Goal: Navigation & Orientation: Understand site structure

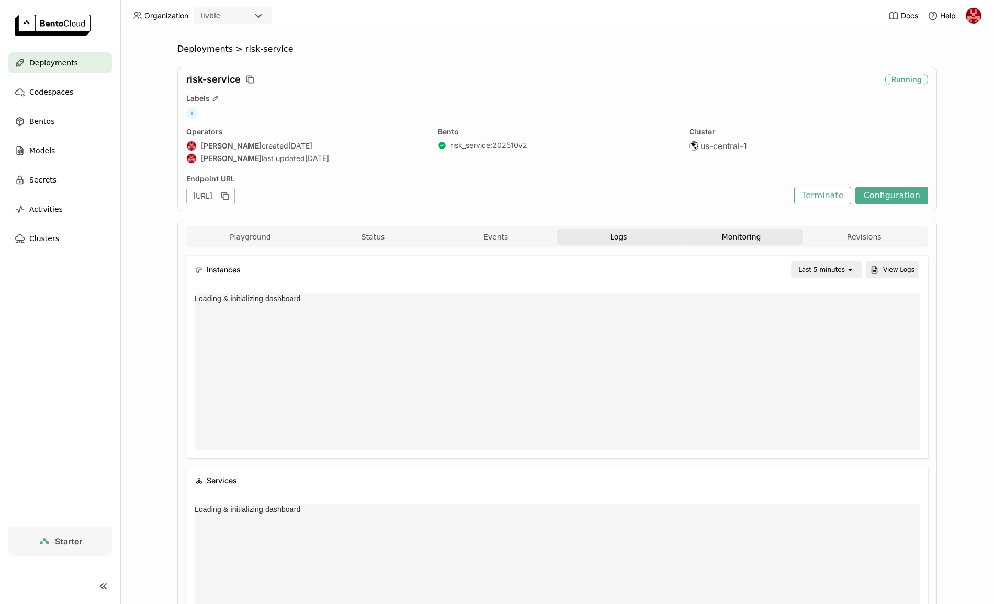
scroll to position [153, 721]
click at [592, 238] on button "Logs" at bounding box center [618, 237] width 123 height 16
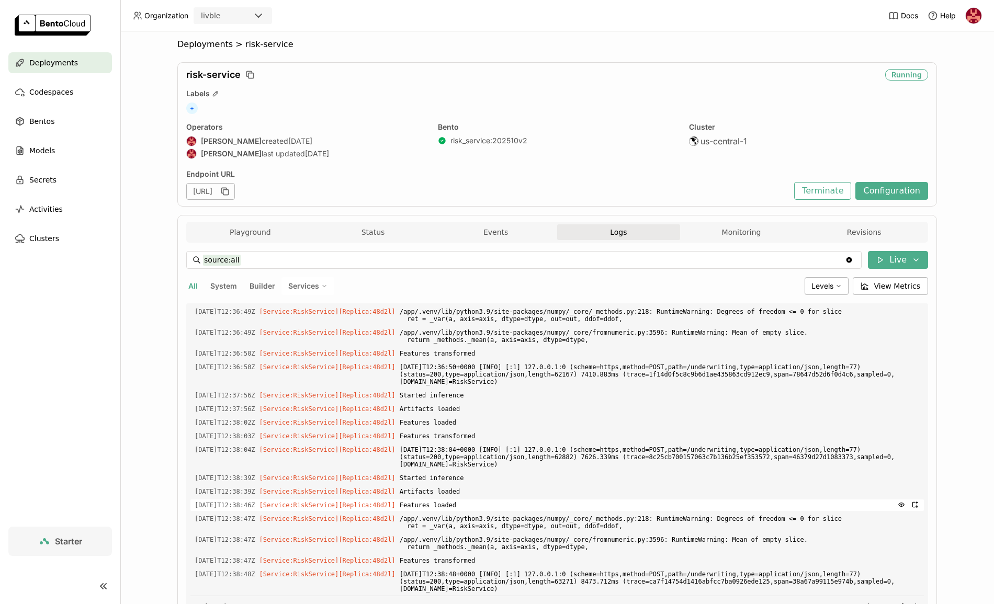
scroll to position [61, 0]
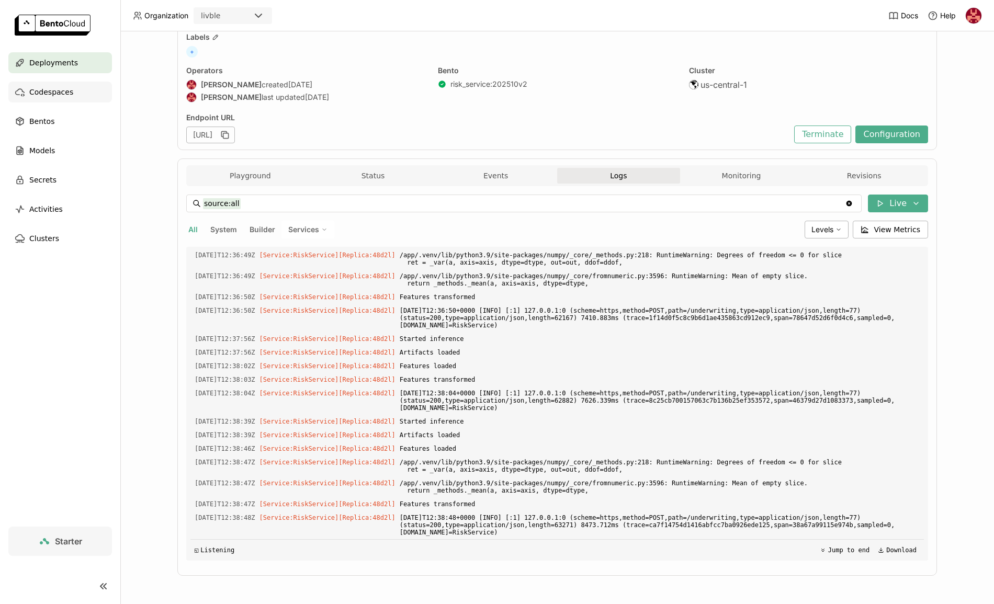
click at [39, 99] on div "Codespaces" at bounding box center [60, 92] width 104 height 21
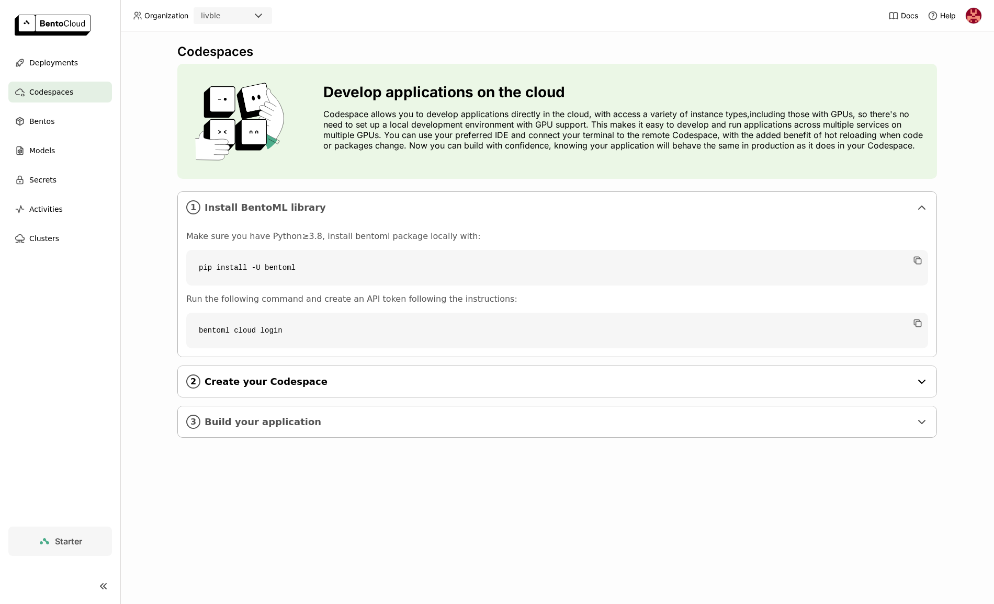
click at [286, 394] on div "2 Create your Codespace" at bounding box center [557, 381] width 758 height 31
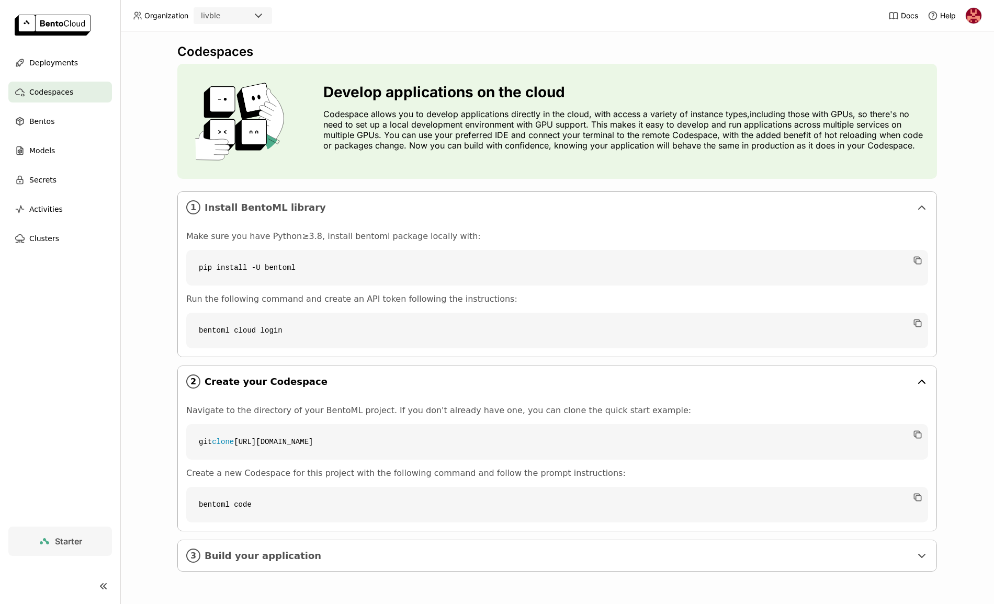
click at [285, 381] on span "Create your Codespace" at bounding box center [558, 382] width 707 height 12
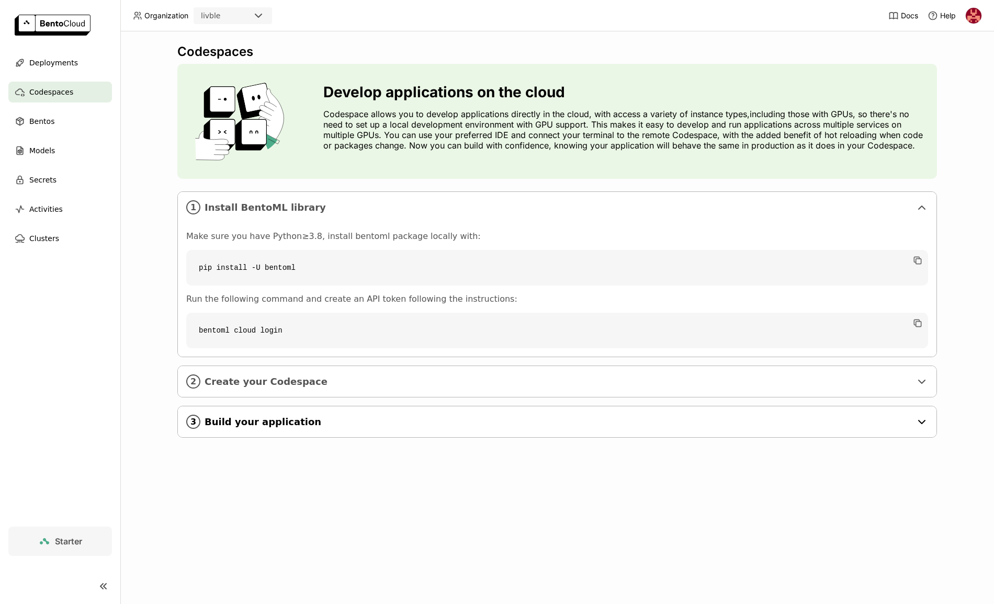
click at [278, 426] on span "Build your application" at bounding box center [558, 422] width 707 height 12
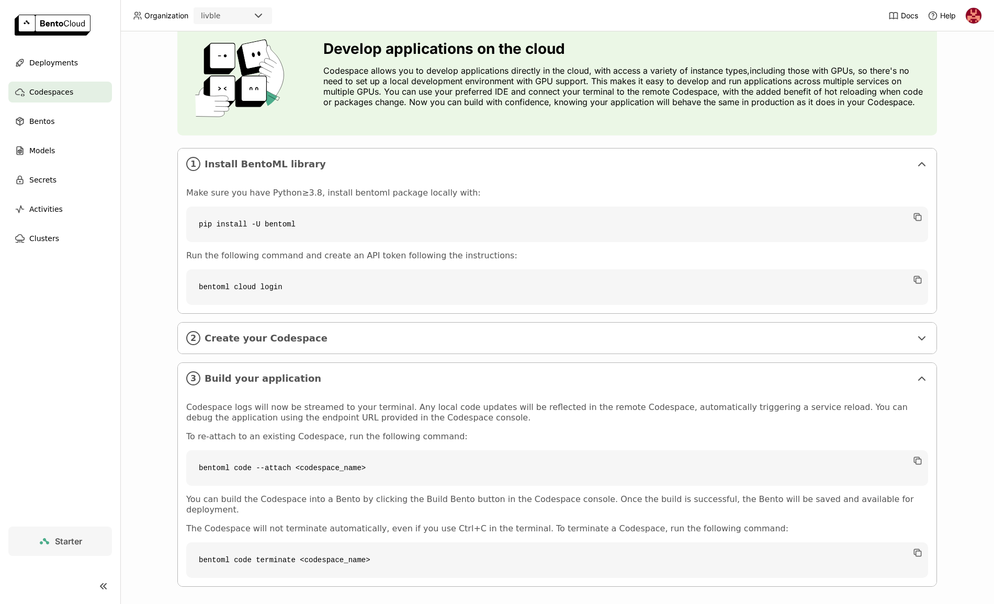
scroll to position [44, 0]
click at [274, 373] on span "Build your application" at bounding box center [558, 378] width 707 height 12
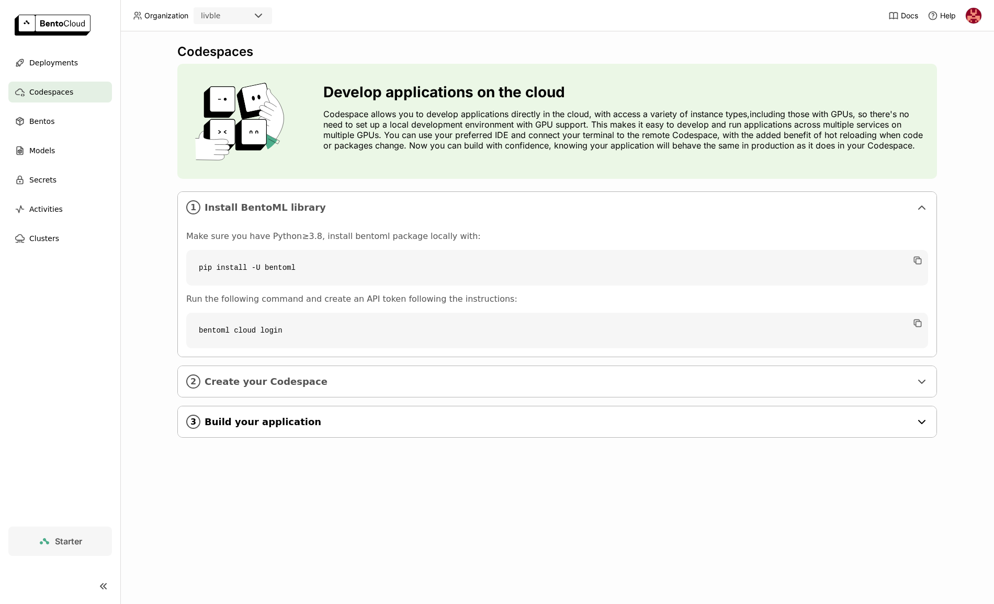
scroll to position [0, 0]
click at [276, 380] on span "Create your Codespace" at bounding box center [558, 382] width 707 height 12
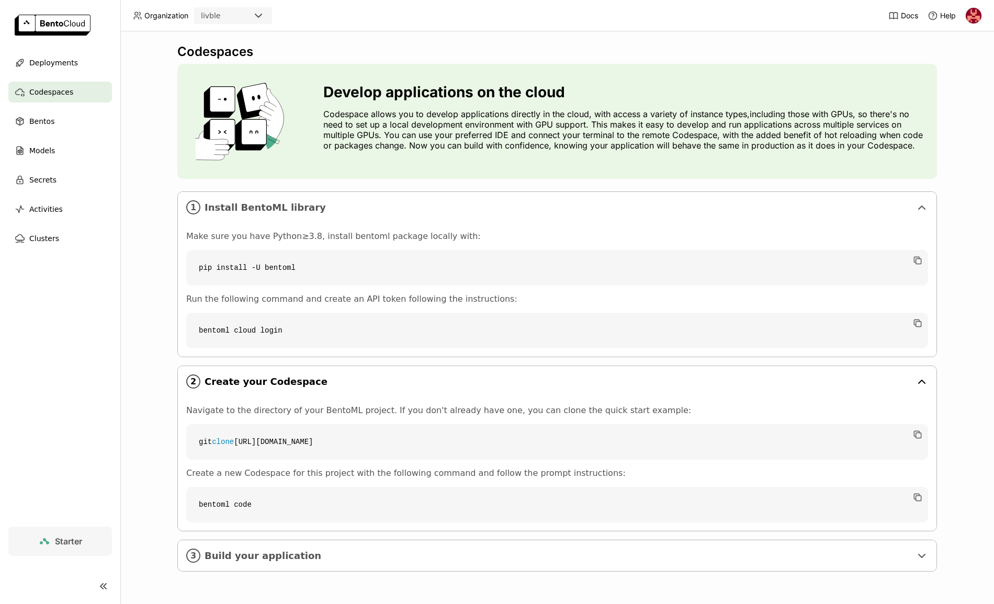
click at [276, 380] on span "Create your Codespace" at bounding box center [558, 382] width 707 height 12
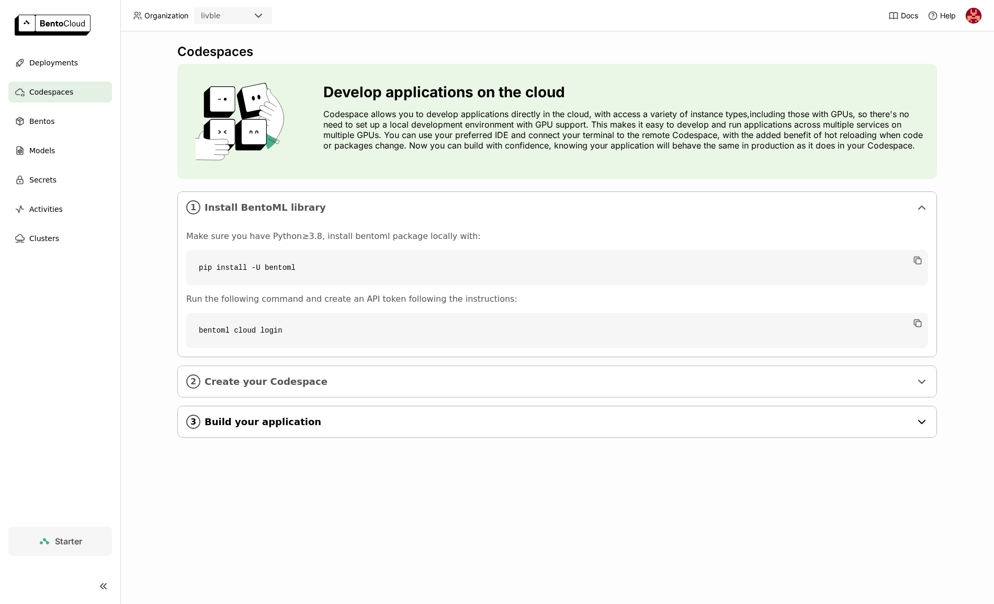
click at [262, 418] on span "Build your application" at bounding box center [558, 422] width 707 height 12
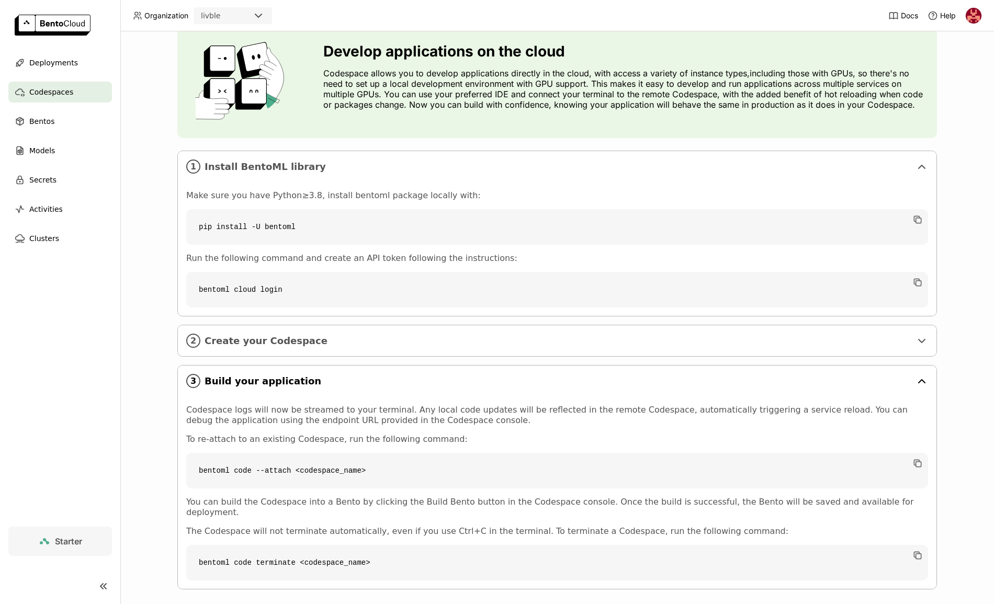
scroll to position [44, 0]
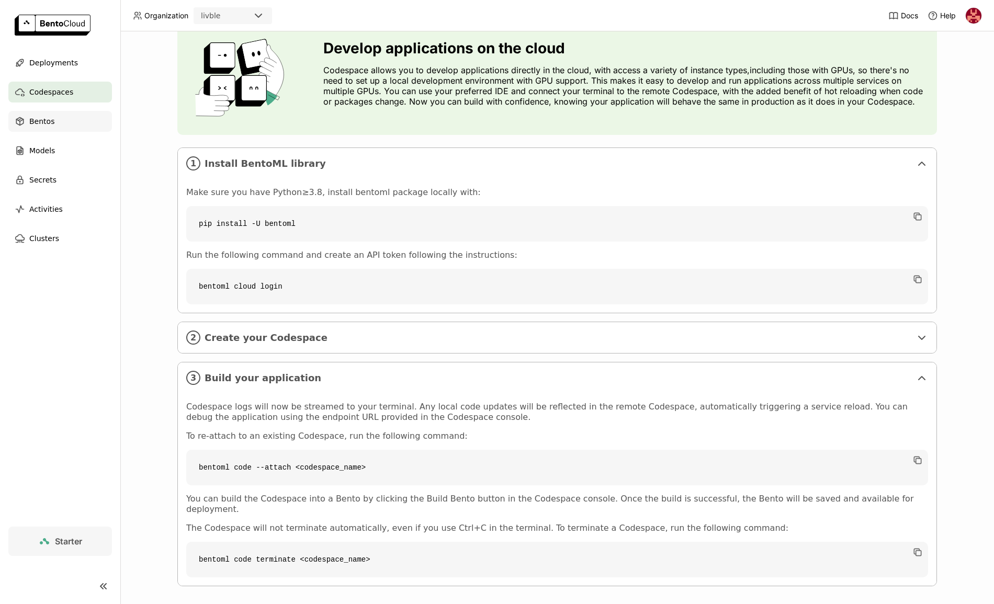
click at [52, 127] on span "Bentos" at bounding box center [41, 121] width 25 height 13
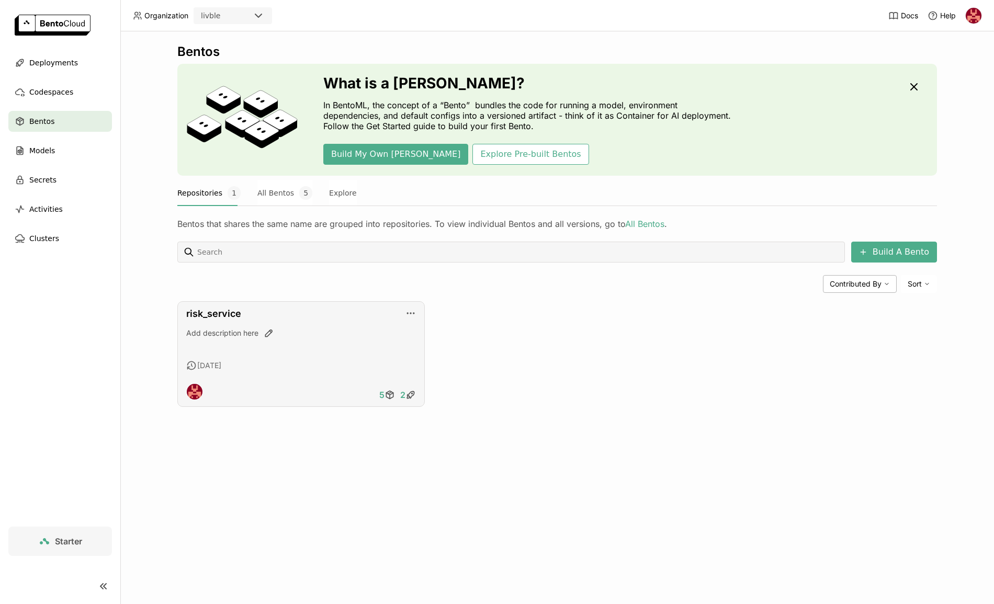
click at [301, 354] on div "Add description here" at bounding box center [301, 342] width 230 height 28
click at [222, 312] on link "risk_service" at bounding box center [213, 313] width 55 height 11
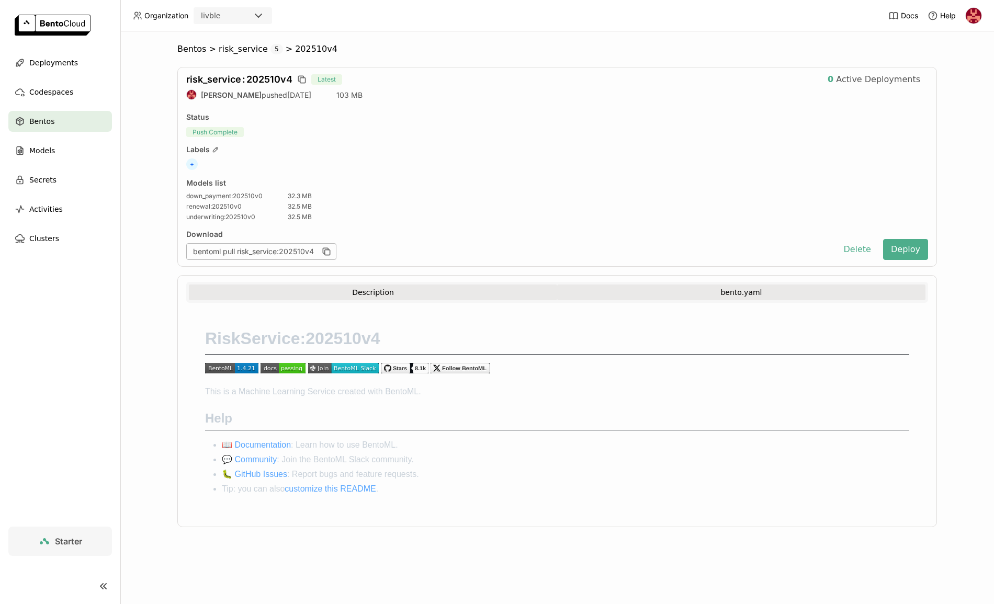
click at [722, 293] on button "bento.yaml" at bounding box center [741, 293] width 368 height 16
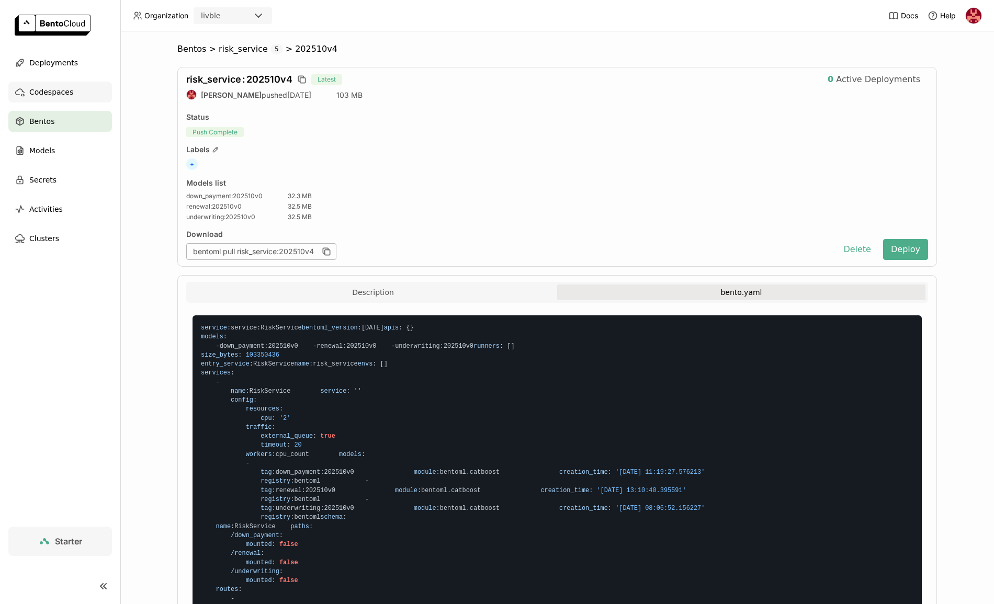
click at [55, 98] on span "Codespaces" at bounding box center [51, 92] width 44 height 13
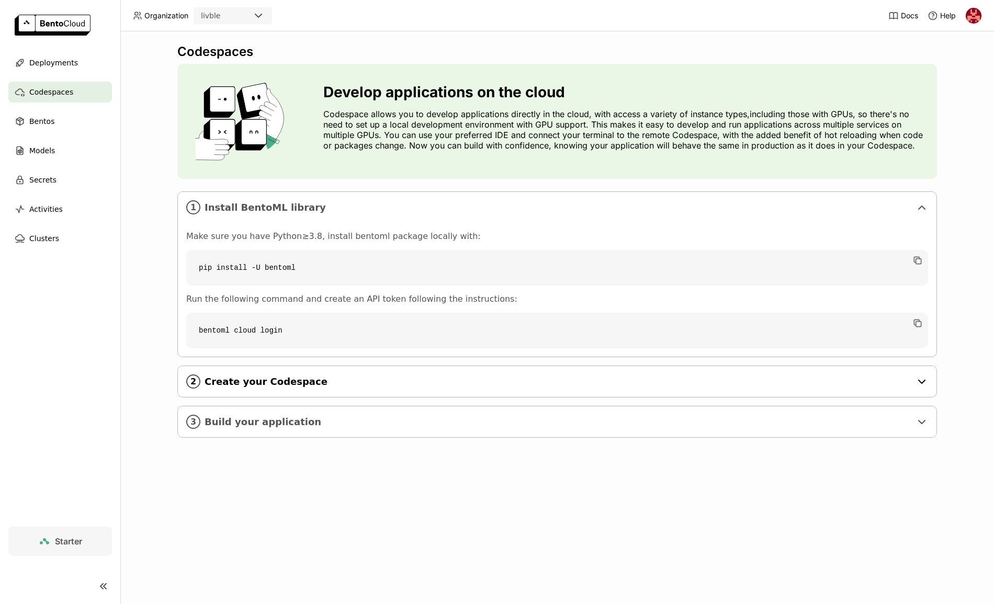
click at [296, 391] on div "2 Create your Codespace" at bounding box center [557, 381] width 758 height 31
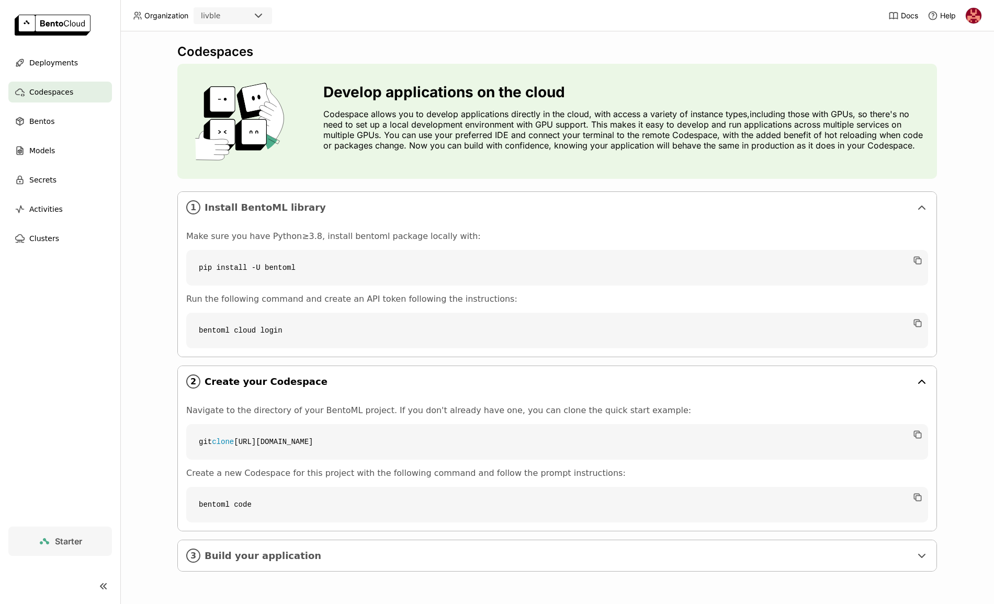
click at [297, 387] on span "Create your Codespace" at bounding box center [558, 382] width 707 height 12
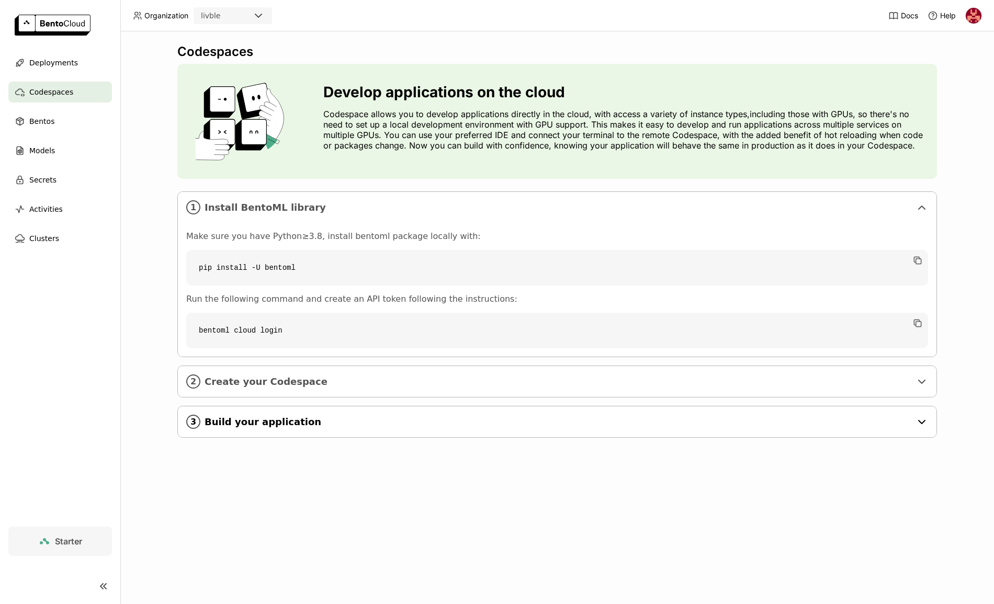
click at [289, 411] on div "3 Build your application" at bounding box center [557, 421] width 758 height 31
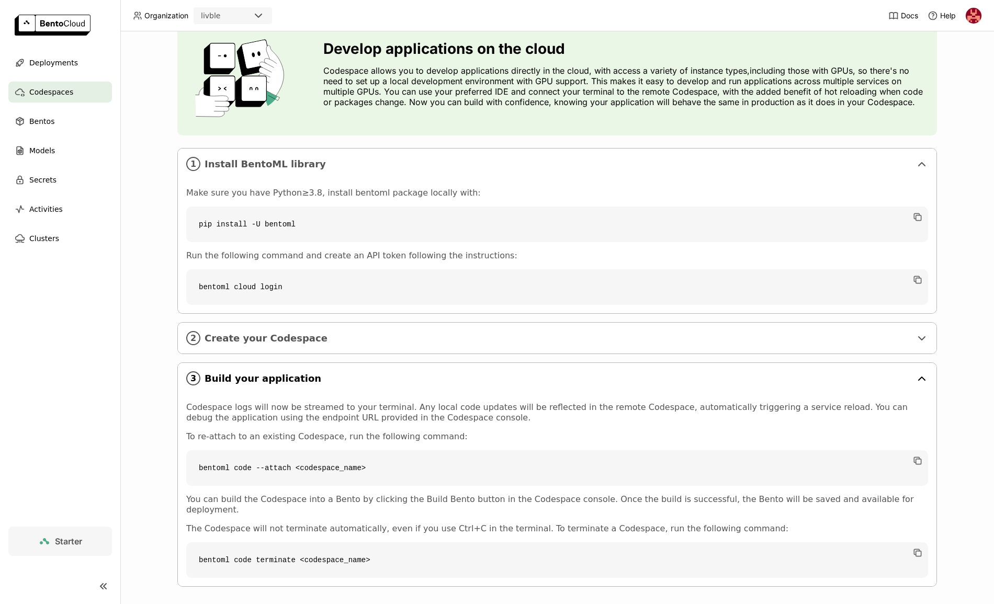
scroll to position [44, 0]
